Goal: Transaction & Acquisition: Purchase product/service

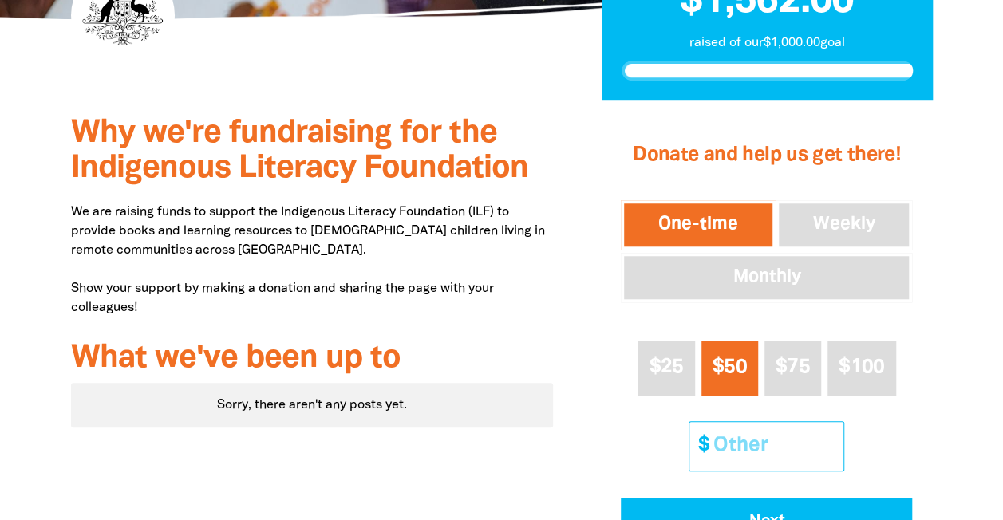
click at [800, 453] on input "Other Amount" at bounding box center [772, 446] width 141 height 49
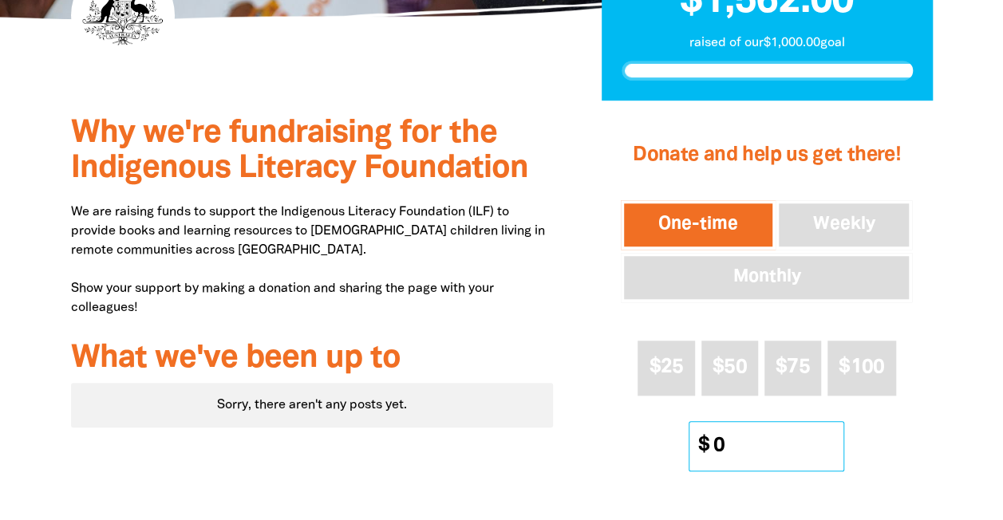
scroll to position [798, 0]
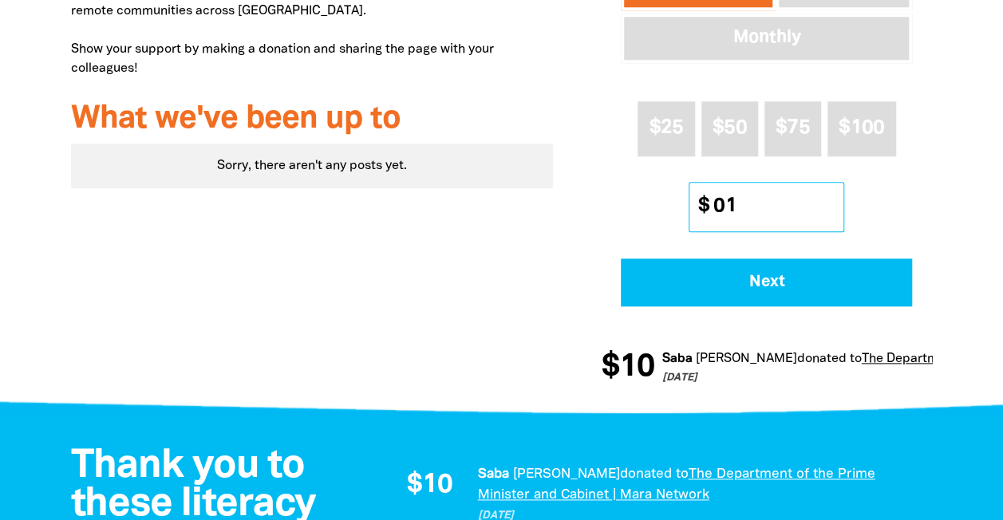
type input "0"
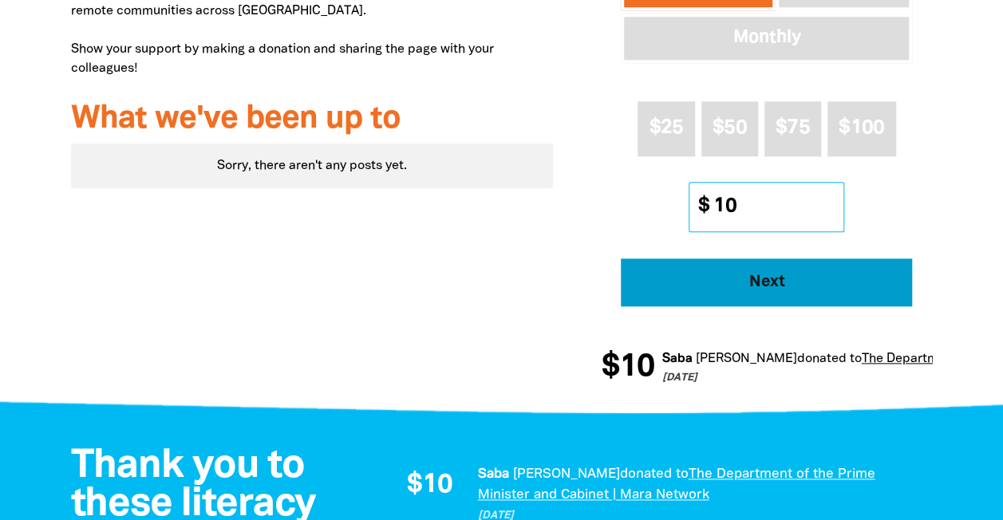
type input "10"
click at [794, 265] on button "Next" at bounding box center [766, 283] width 291 height 48
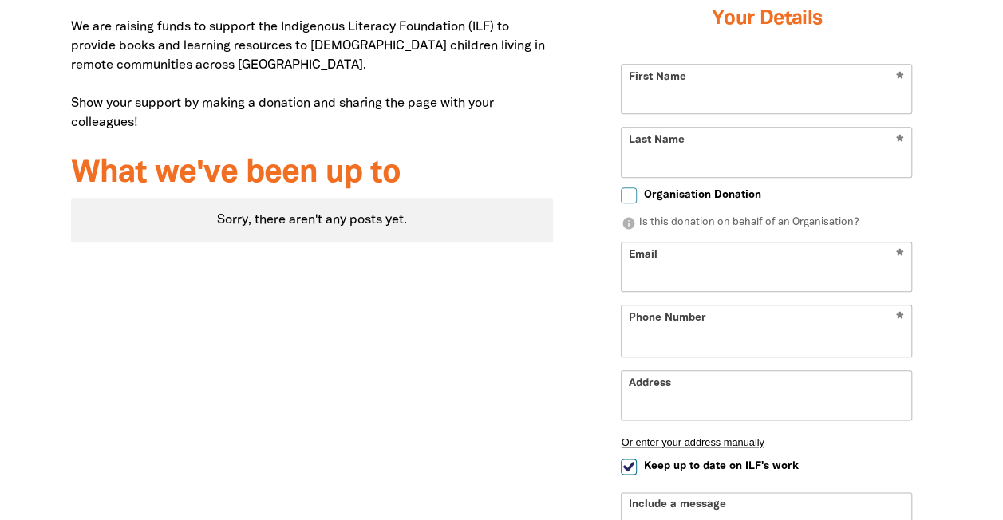
scroll to position [646, 0]
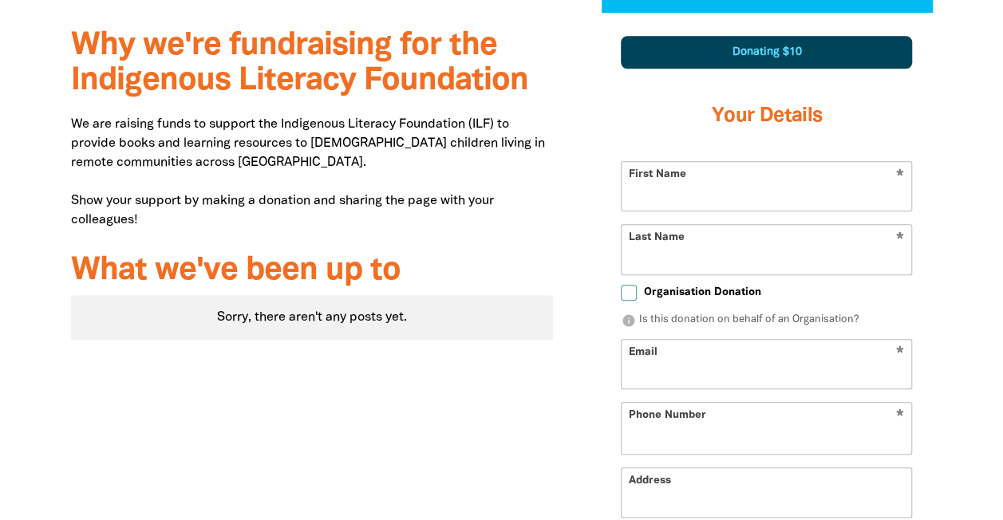
select select "AU"
click at [745, 185] on input "First Name" at bounding box center [767, 186] width 290 height 49
type input "[PERSON_NAME]"
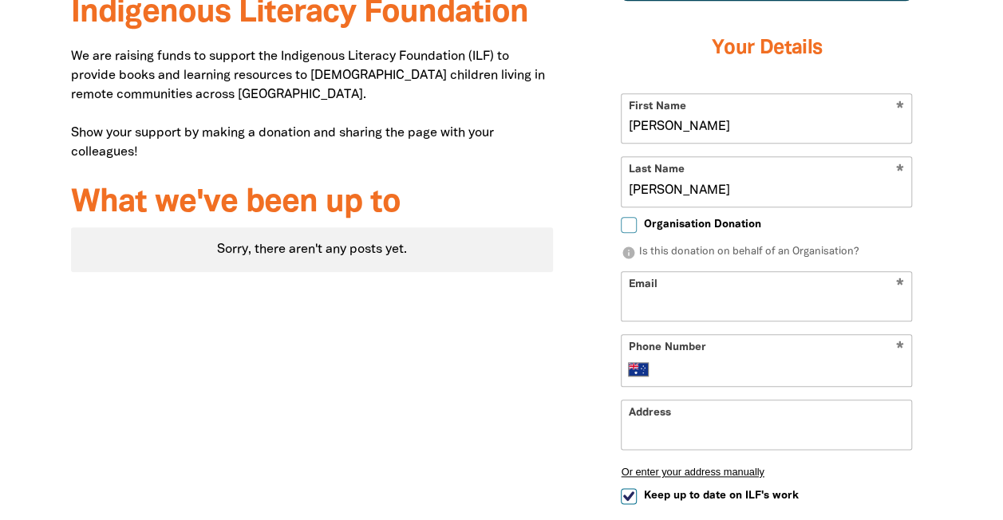
scroll to position [806, 0]
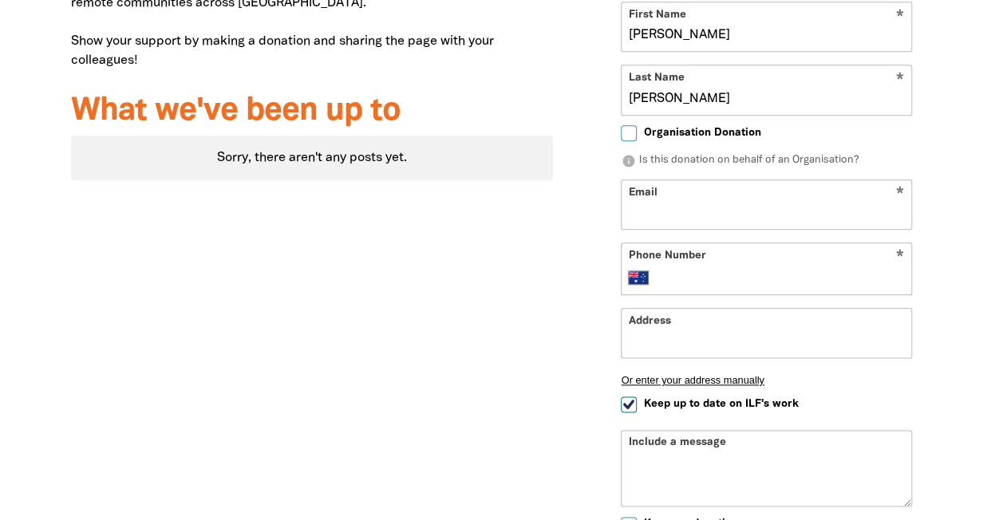
type input "[PERSON_NAME]"
click at [740, 215] on input "Email" at bounding box center [767, 204] width 290 height 49
type input "[EMAIL_ADDRESS][DOMAIN_NAME]"
click at [750, 275] on input "Phone Number" at bounding box center [783, 277] width 244 height 19
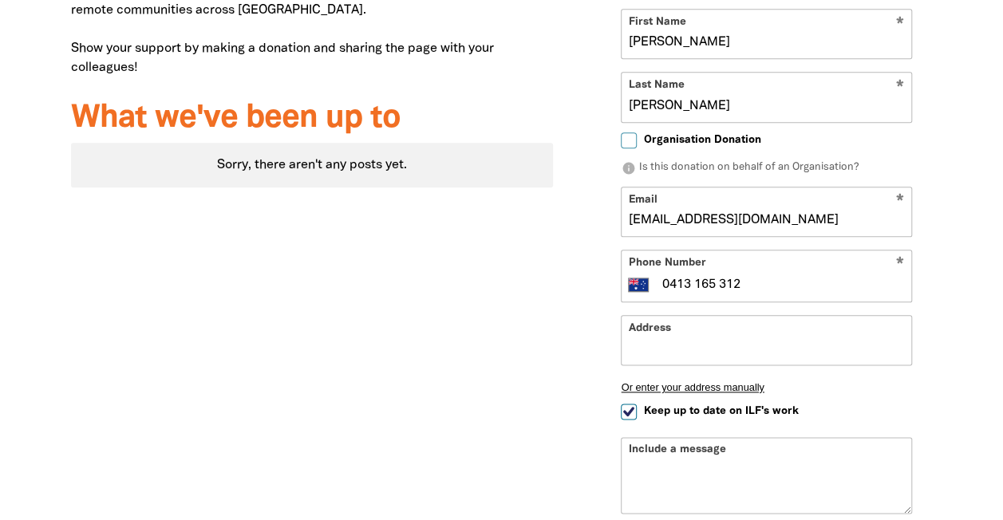
scroll to position [886, 0]
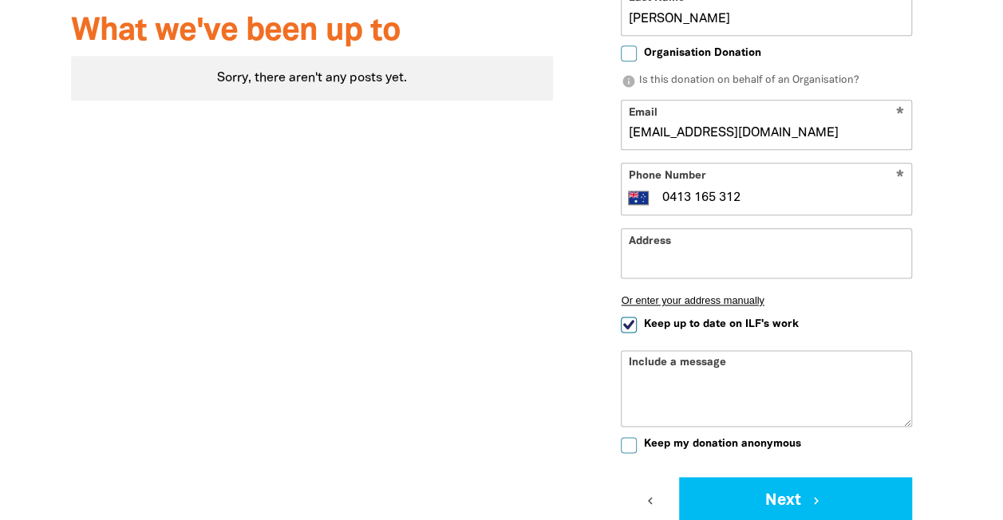
type input "0413 165 312"
click at [717, 323] on span "Keep up to date on ILF's work" at bounding box center [720, 324] width 155 height 15
click at [637, 323] on input "Keep up to date on ILF's work" at bounding box center [629, 325] width 16 height 16
checkbox input "false"
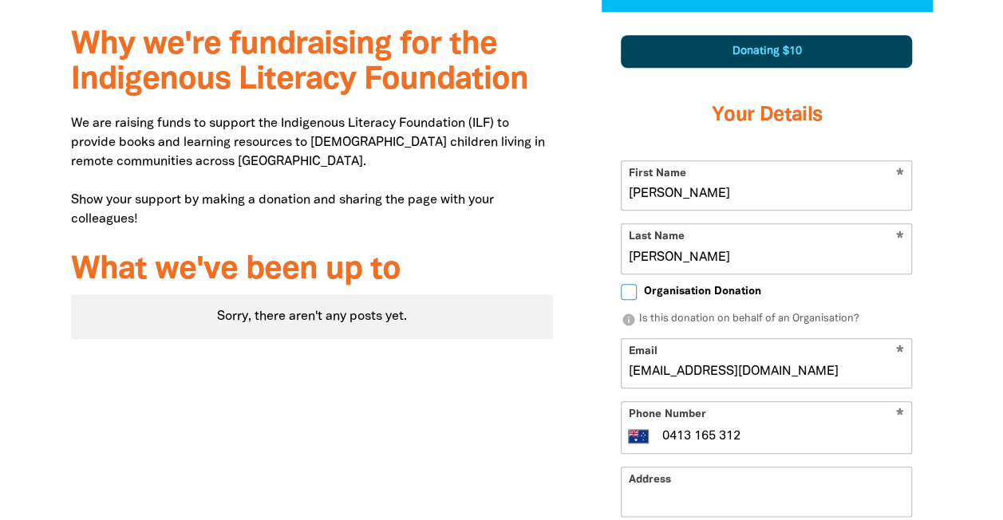
scroll to position [487, 0]
